Goal: Navigation & Orientation: Find specific page/section

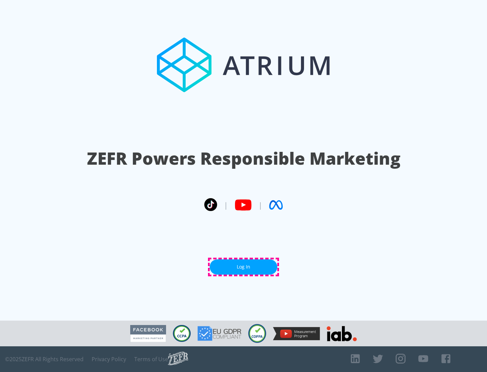
click at [243, 267] on link "Log In" at bounding box center [244, 266] width 68 height 15
